Goal: Browse casually: Explore the website without a specific task or goal

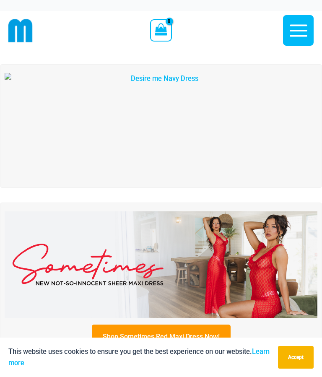
click at [282, 150] on img at bounding box center [161, 126] width 313 height 107
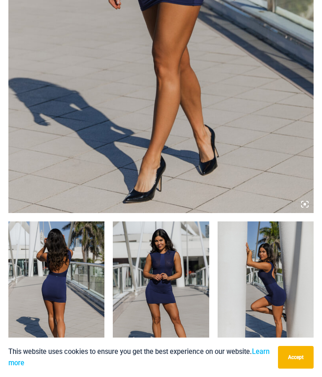
scroll to position [345, 0]
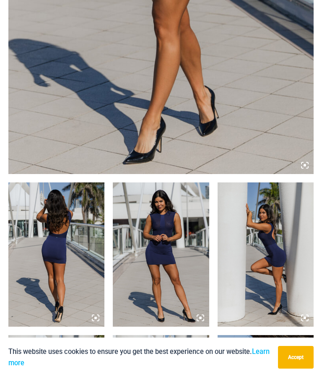
click at [66, 261] on img at bounding box center [56, 255] width 96 height 144
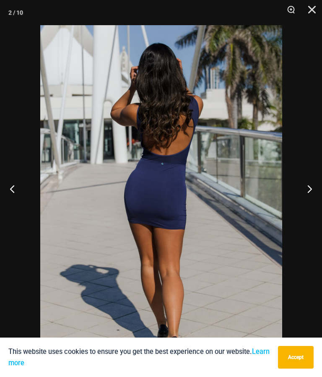
click at [309, 209] on button "Next" at bounding box center [306, 189] width 31 height 42
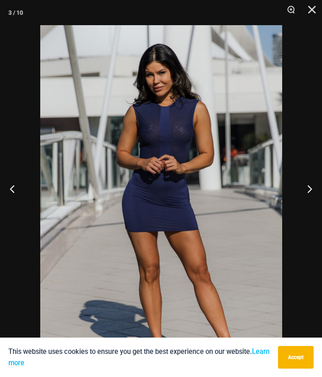
click at [316, 203] on button "Next" at bounding box center [306, 189] width 31 height 42
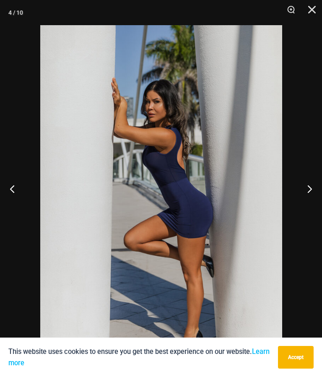
click at [311, 205] on button "Next" at bounding box center [306, 189] width 31 height 42
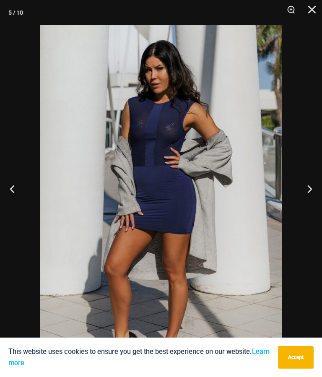
click at [313, 210] on button "Next" at bounding box center [306, 189] width 31 height 42
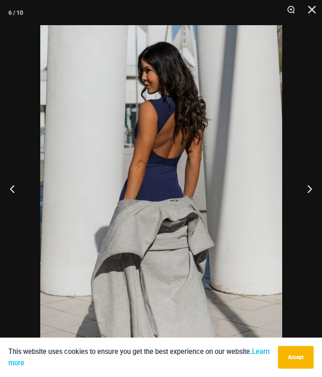
click at [308, 209] on button "Next" at bounding box center [306, 189] width 31 height 42
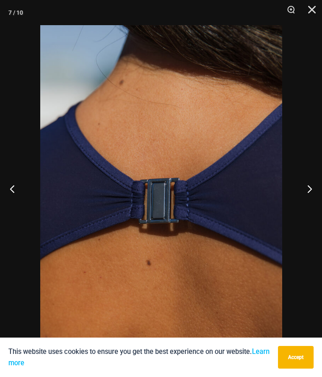
click at [312, 207] on button "Next" at bounding box center [306, 189] width 31 height 42
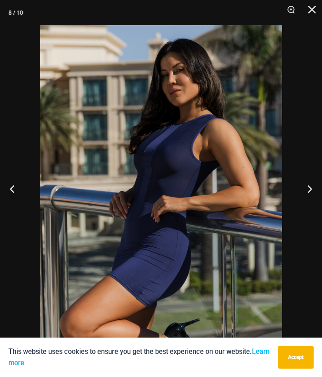
click at [314, 210] on button "Next" at bounding box center [306, 189] width 31 height 42
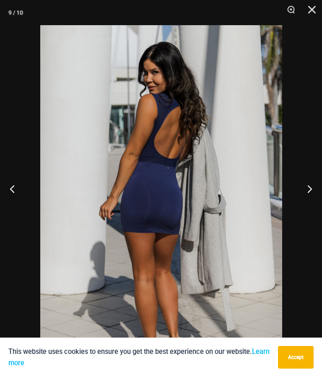
click at [310, 206] on button "Next" at bounding box center [306, 189] width 31 height 42
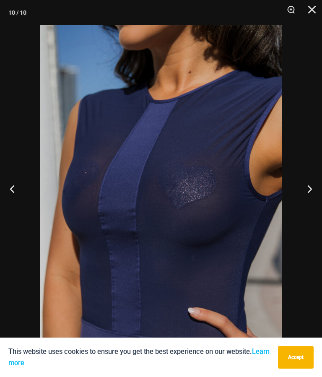
click at [312, 209] on button "Next" at bounding box center [306, 189] width 31 height 42
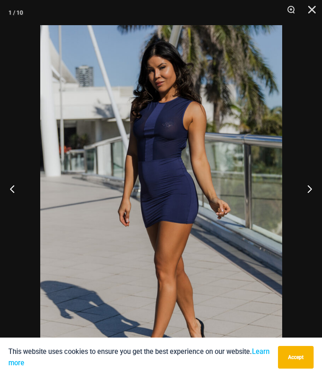
click at [11, 204] on button "Previous" at bounding box center [15, 189] width 31 height 42
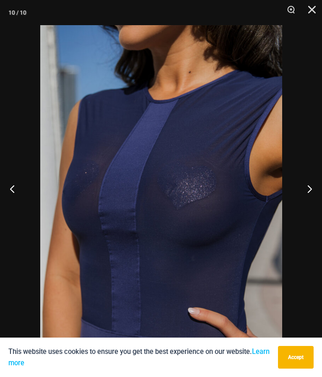
click at [313, 210] on button "Next" at bounding box center [306, 189] width 31 height 42
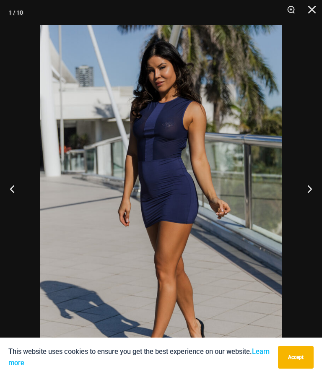
click at [317, 207] on button "Next" at bounding box center [306, 189] width 31 height 42
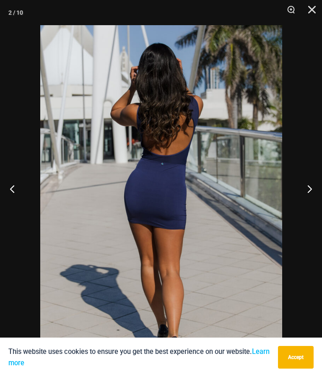
click at [317, 209] on button "Next" at bounding box center [306, 189] width 31 height 42
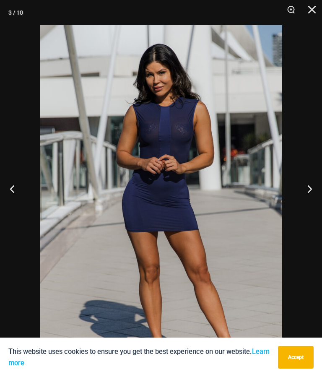
click at [317, 7] on button "Close" at bounding box center [309, 12] width 21 height 25
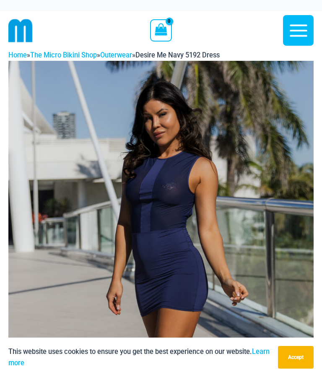
scroll to position [0, 0]
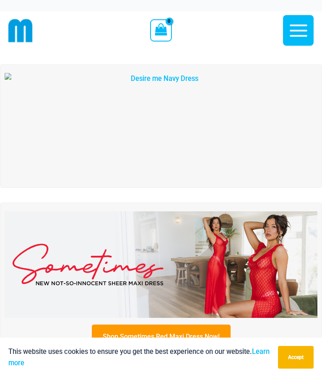
click at [208, 212] on img at bounding box center [161, 265] width 313 height 107
click at [198, 259] on img at bounding box center [161, 265] width 313 height 107
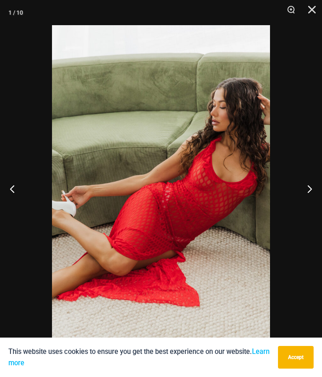
scroll to position [359, 0]
click at [316, 192] on button "Next" at bounding box center [306, 189] width 31 height 42
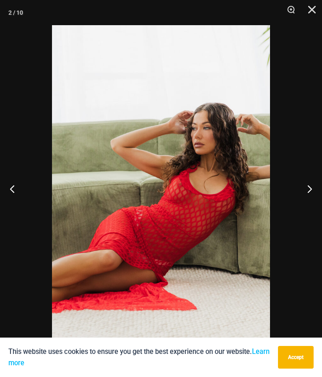
click at [303, 191] on button "Next" at bounding box center [306, 189] width 31 height 42
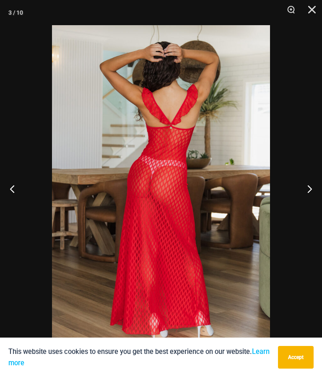
click at [307, 191] on button "Next" at bounding box center [306, 189] width 31 height 42
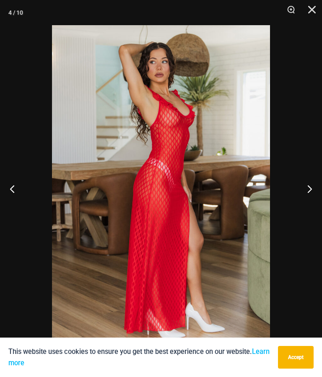
click at [311, 195] on button "Next" at bounding box center [306, 189] width 31 height 42
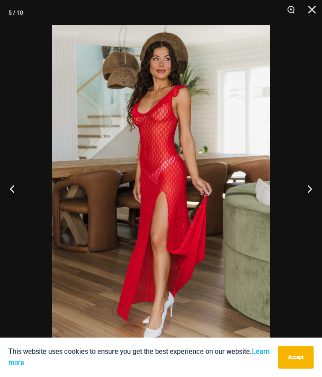
click at [314, 190] on button "Next" at bounding box center [306, 189] width 31 height 42
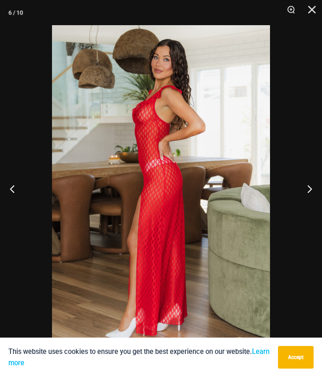
click at [311, 187] on button "Next" at bounding box center [306, 189] width 31 height 42
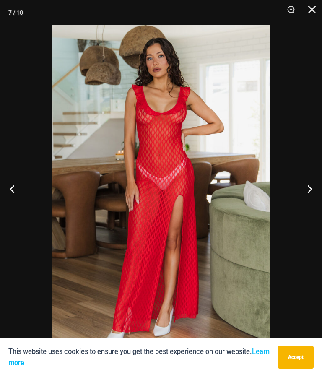
click at [312, 189] on button "Next" at bounding box center [306, 189] width 31 height 42
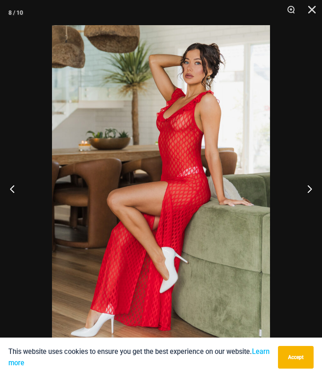
click at [316, 190] on button "Next" at bounding box center [306, 189] width 31 height 42
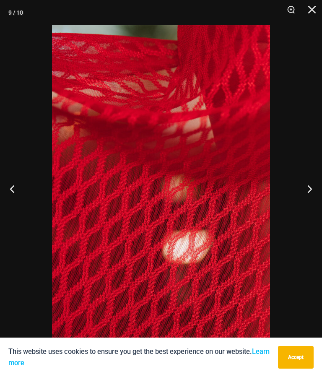
click at [310, 189] on button "Next" at bounding box center [306, 189] width 31 height 42
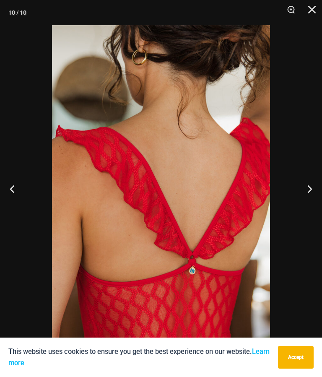
click at [314, 194] on button "Next" at bounding box center [306, 189] width 31 height 42
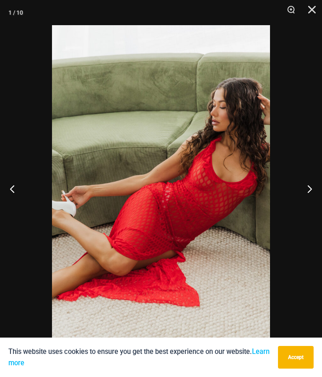
click at [320, 195] on button "Next" at bounding box center [306, 189] width 31 height 42
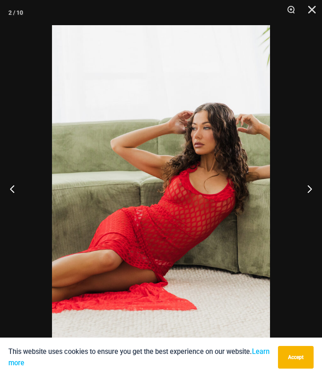
click at [319, 5] on button "Close" at bounding box center [309, 12] width 21 height 25
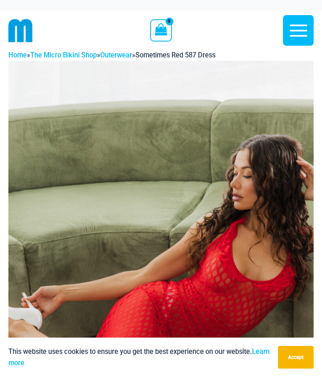
scroll to position [0, 0]
